Goal: Check status: Check status

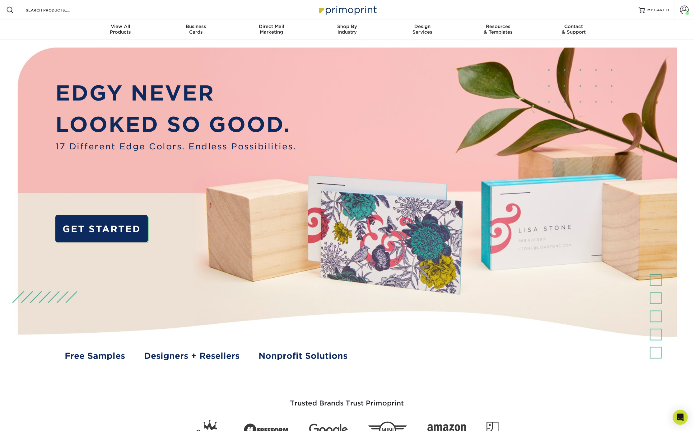
drag, startPoint x: 508, startPoint y: 8, endPoint x: 644, endPoint y: 35, distance: 138.8
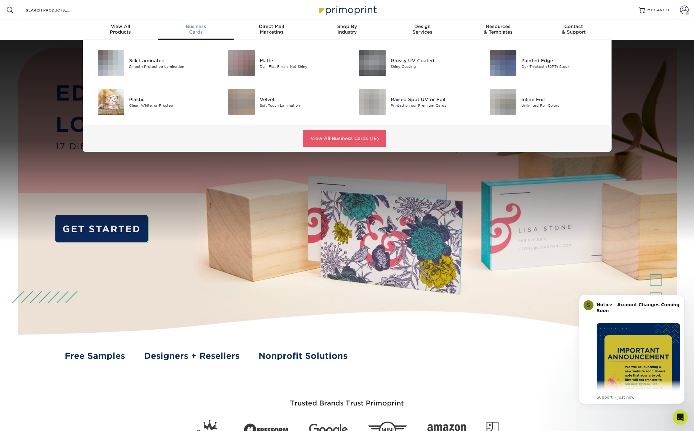
click at [208, 31] on div "Business Cards" at bounding box center [196, 29] width 76 height 11
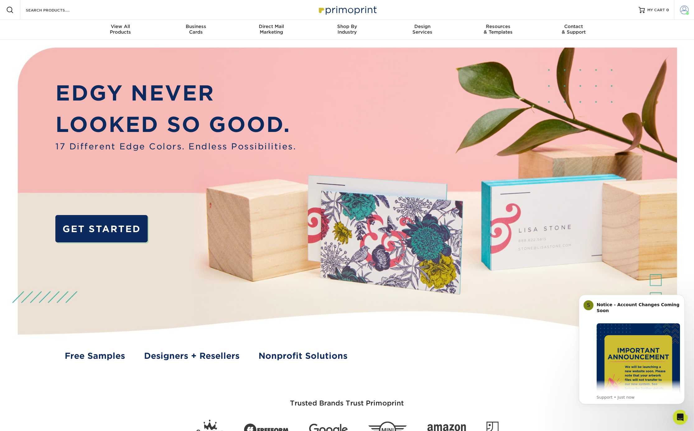
click at [683, 10] on span at bounding box center [684, 10] width 9 height 9
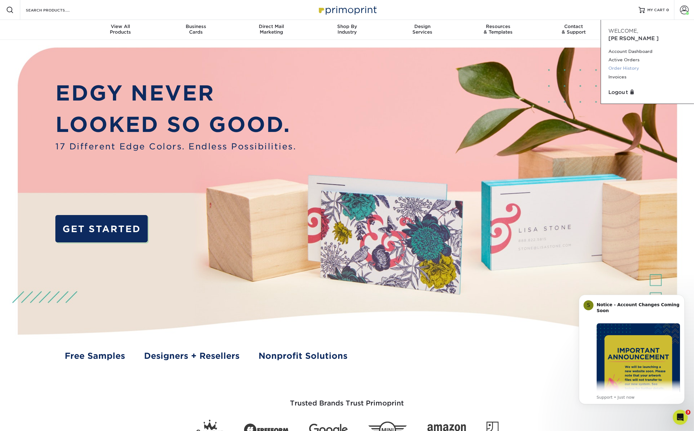
click at [625, 64] on link "Order History" at bounding box center [648, 68] width 78 height 8
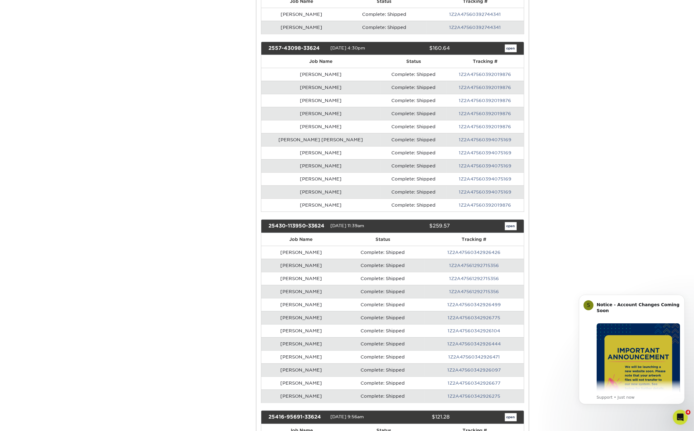
scroll to position [643, 0]
click at [473, 250] on link "1Z2A47560342926426" at bounding box center [474, 252] width 53 height 5
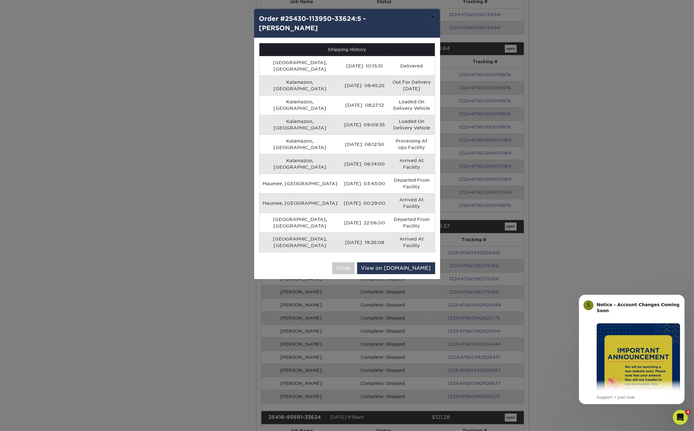
click at [431, 19] on button "×" at bounding box center [433, 17] width 14 height 17
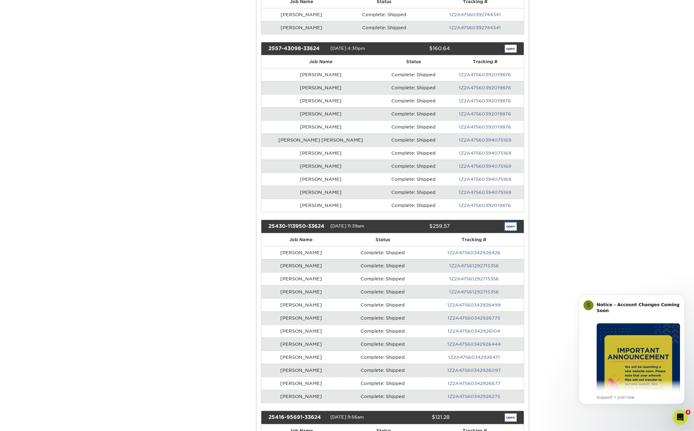
drag, startPoint x: 507, startPoint y: 212, endPoint x: 511, endPoint y: 216, distance: 5.9
click at [507, 222] on link "open" at bounding box center [511, 226] width 12 height 8
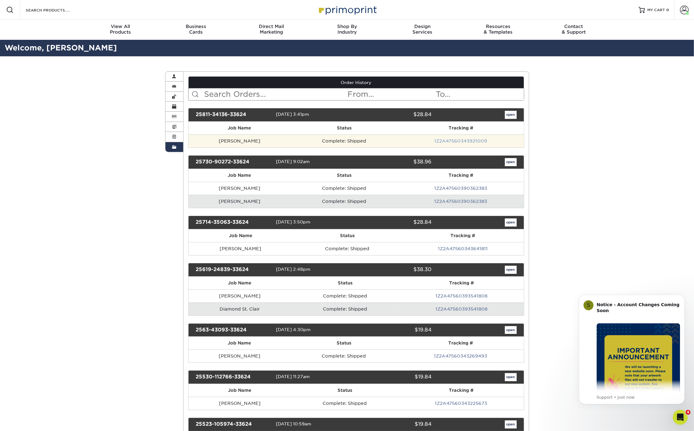
click at [450, 142] on link "1Z2A47560343921009" at bounding box center [460, 140] width 53 height 5
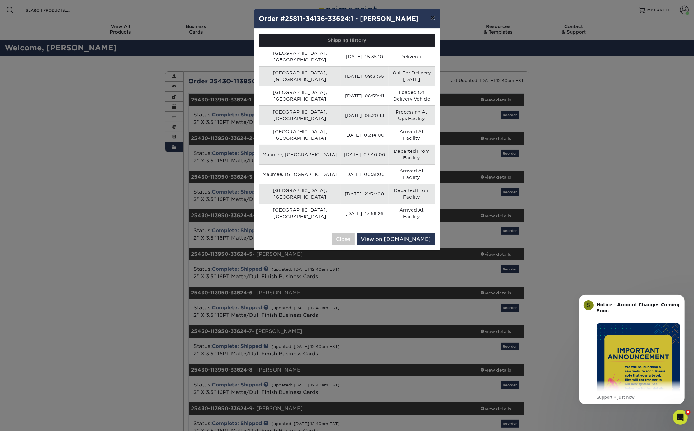
click at [435, 20] on button "×" at bounding box center [433, 17] width 14 height 17
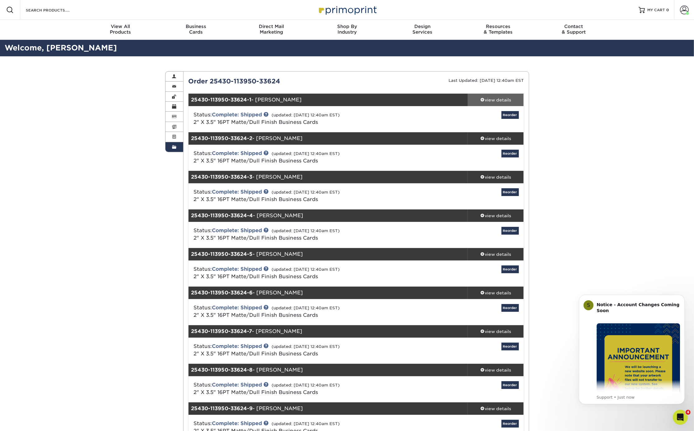
click at [489, 100] on div "view details" at bounding box center [496, 100] width 56 height 6
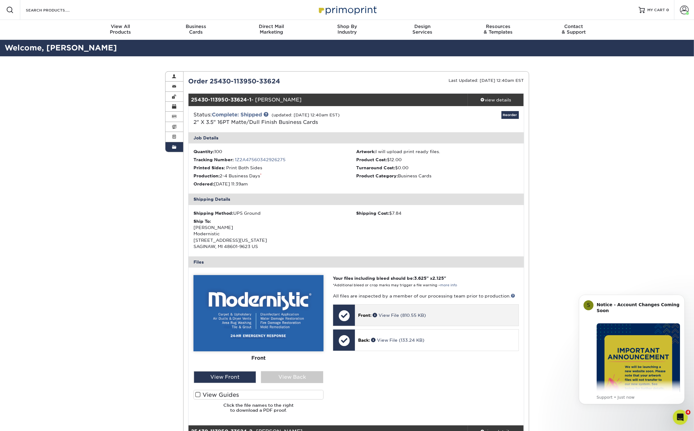
click at [409, 319] on div "Front: View File (810.55 KB)" at bounding box center [436, 315] width 163 height 21
drag, startPoint x: 214, startPoint y: 372, endPoint x: 227, endPoint y: 376, distance: 14.0
click at [214, 372] on div "View Front" at bounding box center [225, 377] width 62 height 12
click at [310, 377] on div "View Back" at bounding box center [292, 377] width 62 height 12
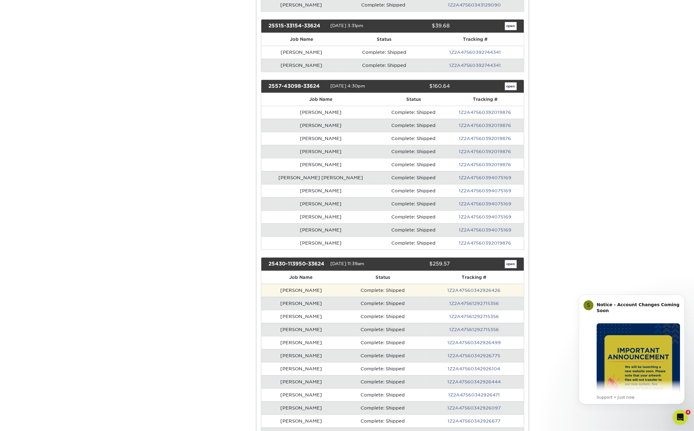
click at [516, 284] on td "1Z2A47560342926426" at bounding box center [474, 290] width 99 height 13
click at [510, 260] on link "open" at bounding box center [511, 264] width 12 height 8
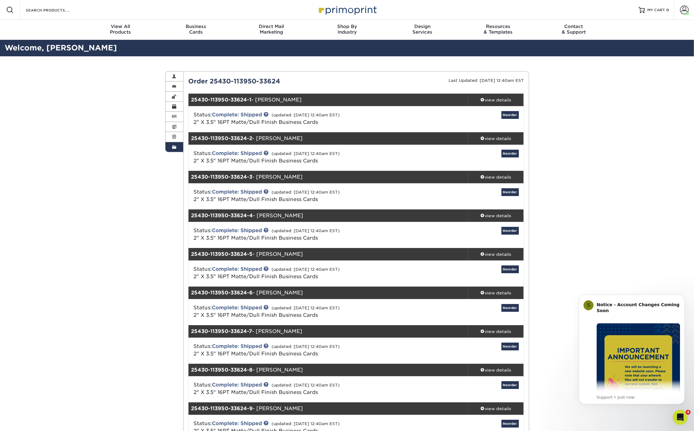
scroll to position [9, 0]
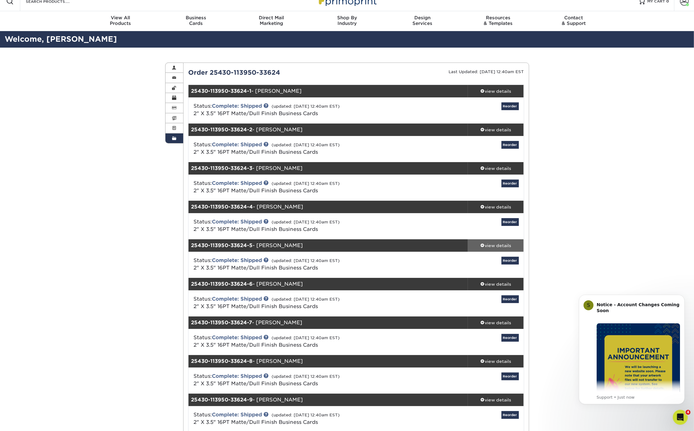
click at [504, 243] on div "view details" at bounding box center [496, 245] width 56 height 6
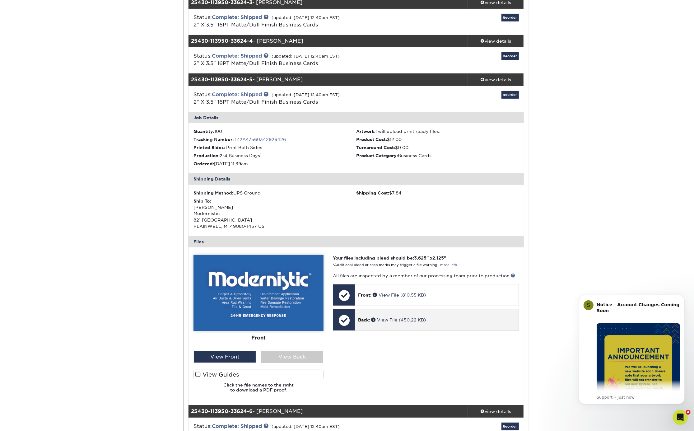
scroll to position [186, 0]
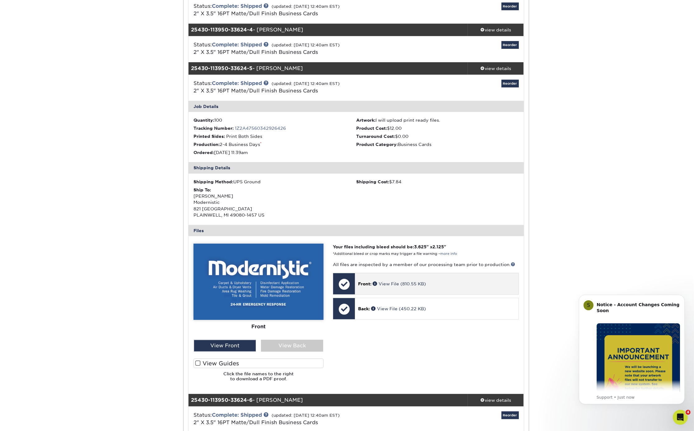
drag, startPoint x: 504, startPoint y: 243, endPoint x: 365, endPoint y: 291, distance: 147.0
click at [364, 296] on div "25430-113950-33624-5 - [PERSON_NAME] view details Status: Complete: Shipped (up…" at bounding box center [356, 228] width 335 height 332
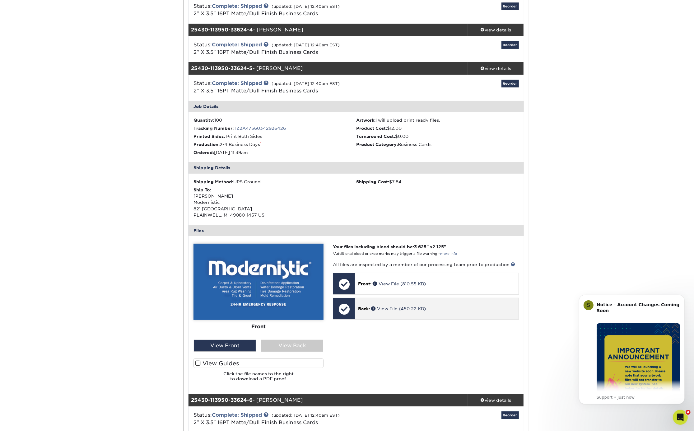
drag, startPoint x: 367, startPoint y: 290, endPoint x: 473, endPoint y: 307, distance: 106.6
click at [472, 307] on div "Your files including bleed should be: 3.625 " x 2.125 " *Additional bleed or cr…" at bounding box center [425, 315] width 195 height 142
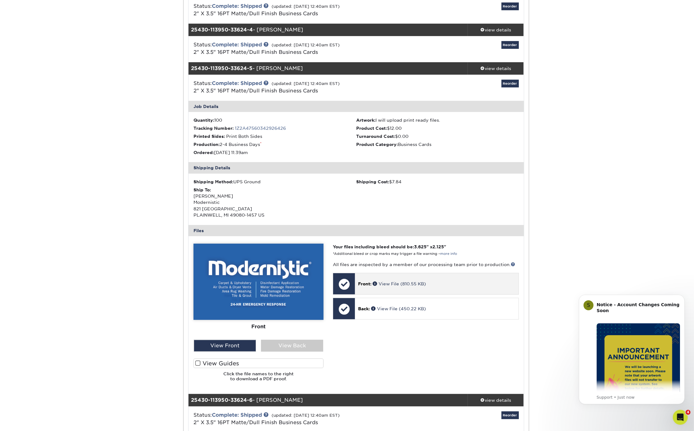
click at [476, 289] on div "Front: View File (810.55 KB)" at bounding box center [436, 283] width 163 height 21
click at [477, 288] on div "Front: View File (810.55 KB)" at bounding box center [436, 283] width 163 height 21
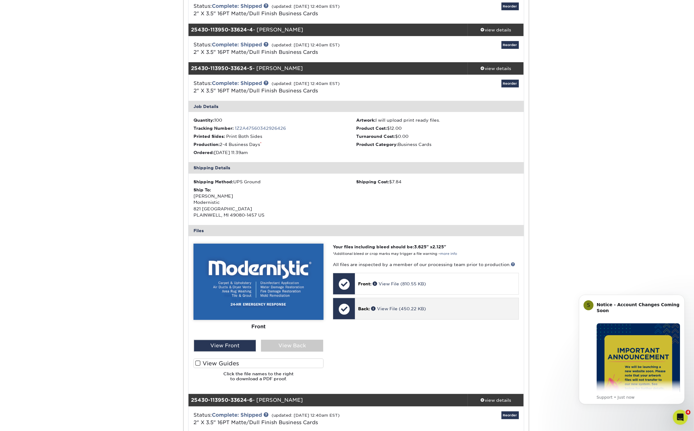
click at [400, 304] on div "Back: View File (450.22 KB)" at bounding box center [436, 308] width 163 height 21
click at [284, 344] on div "View Back" at bounding box center [292, 346] width 62 height 12
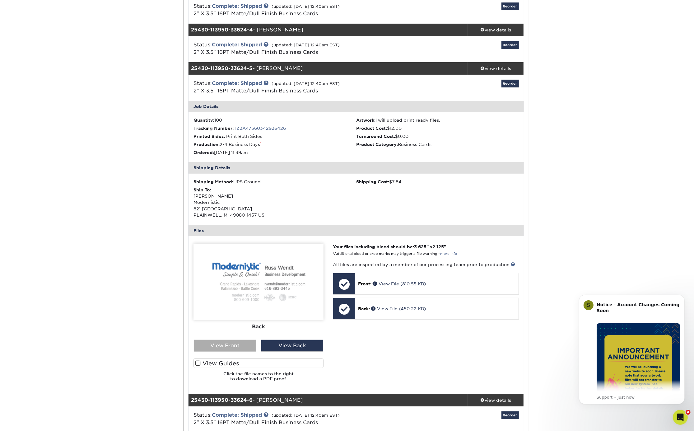
click at [228, 351] on div "View Front" at bounding box center [225, 346] width 62 height 12
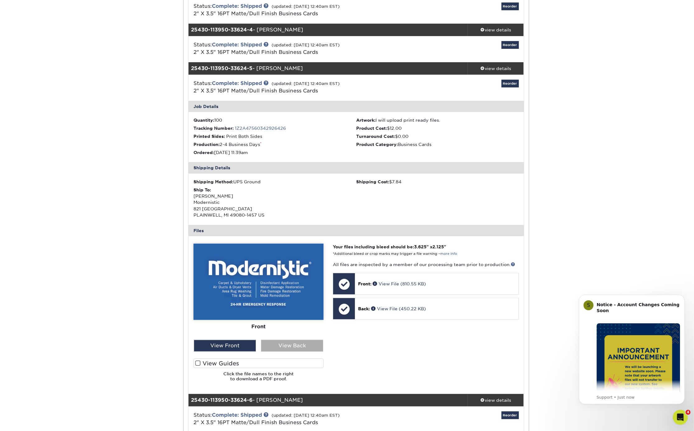
click at [275, 344] on div "View Back" at bounding box center [292, 346] width 62 height 12
